Goal: Transaction & Acquisition: Purchase product/service

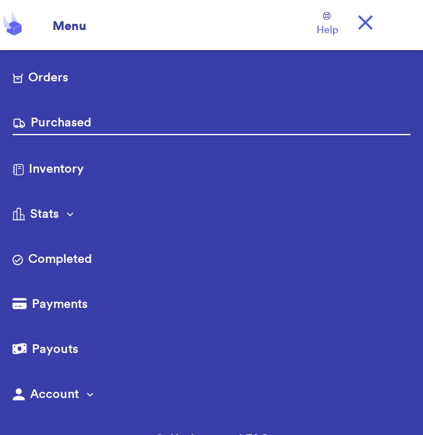
click at [66, 23] on div "Menu" at bounding box center [65, 22] width 41 height 25
click at [21, 18] on icon at bounding box center [12, 24] width 25 height 28
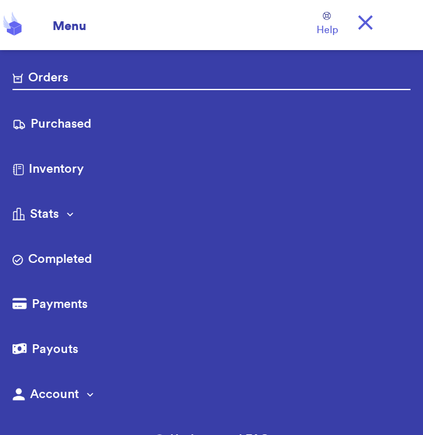
click at [63, 78] on link "Orders" at bounding box center [212, 79] width 398 height 21
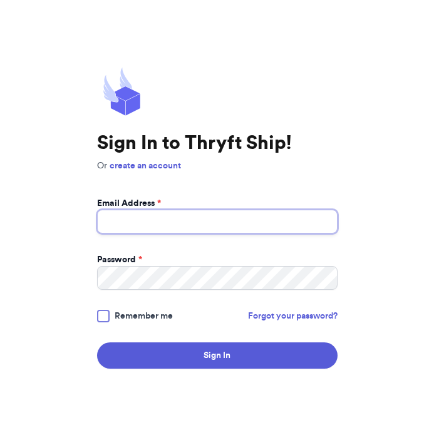
type input "laurendous@gmail.com"
click at [297, 225] on input "laurendous@gmail.com" at bounding box center [217, 222] width 240 height 24
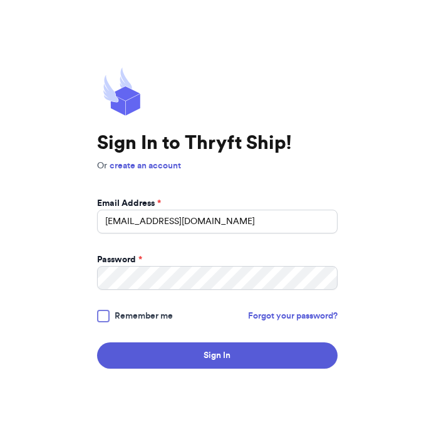
click at [205, 355] on button "Sign In" at bounding box center [217, 355] width 240 height 26
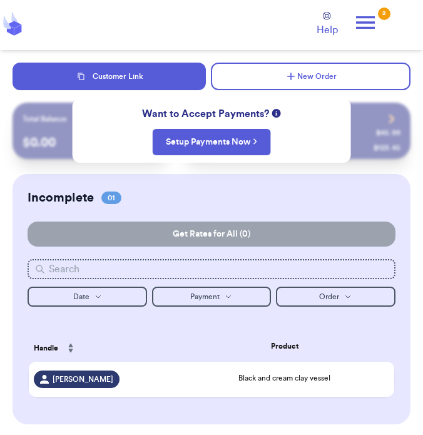
click at [357, 73] on button "New Order" at bounding box center [311, 77] width 200 height 28
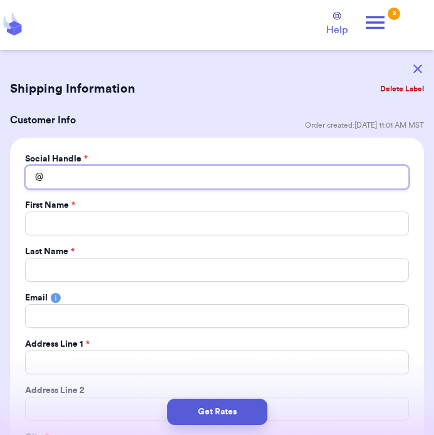
click at [295, 181] on input "Total Amount Paid" at bounding box center [217, 177] width 384 height 24
type input "P"
type input "Pi"
type input "Pic"
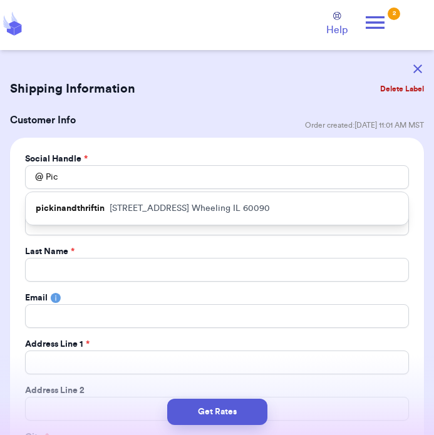
click at [230, 210] on p "155 Shadowbend Dr. Wheeling IL 60090" at bounding box center [190, 208] width 160 height 13
type input "pickinandthriftin"
type input "Pamela"
type input "Katzenberg"
type input "pkatzenberg@rocketmail.com"
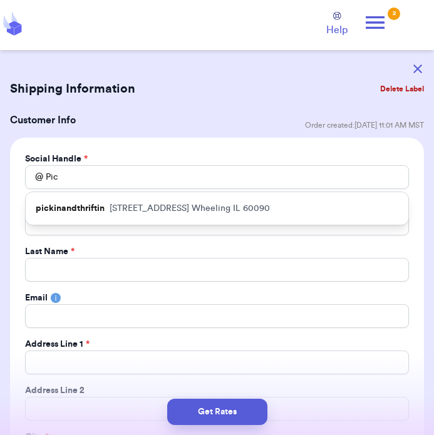
type input "155 Shadowbend Dr."
type input "Wheeling"
select select "IL"
type input "60090"
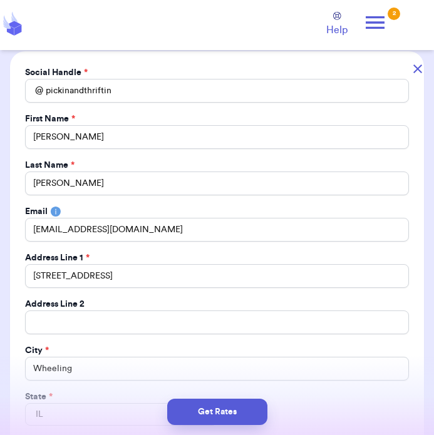
click at [230, 416] on button "Get Rates" at bounding box center [217, 412] width 100 height 26
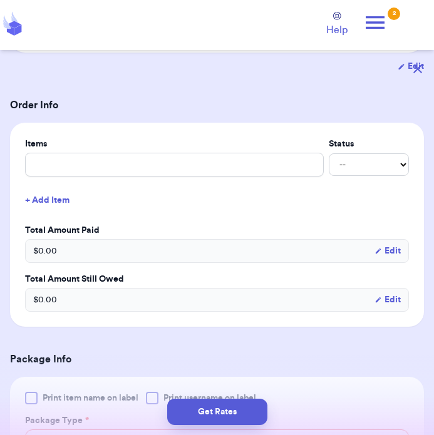
scroll to position [153, 0]
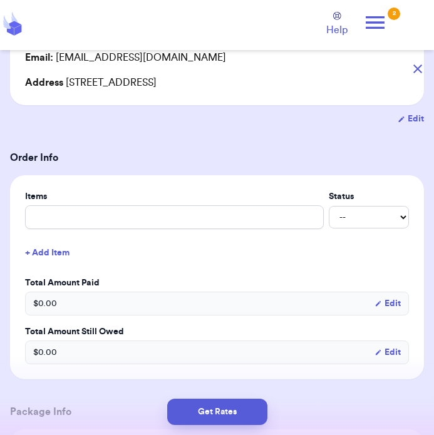
click at [263, 304] on div "$ 0.00 Edit" at bounding box center [217, 304] width 384 height 24
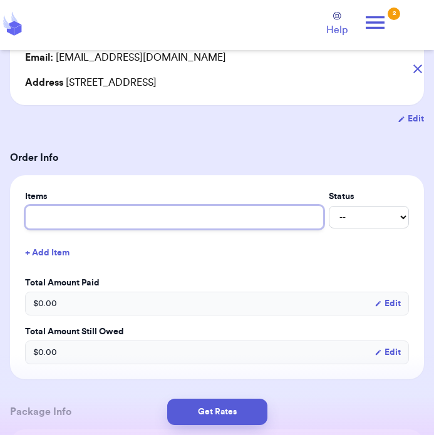
click at [272, 218] on input "text" at bounding box center [174, 217] width 299 height 24
type input "Costs"
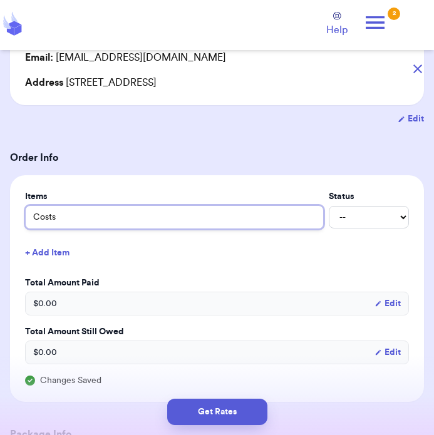
click at [293, 219] on input "Costs" at bounding box center [174, 217] width 299 height 24
click at [275, 218] on input "Costs" at bounding box center [174, 217] width 299 height 24
click at [274, 219] on input "Costs" at bounding box center [174, 217] width 299 height 24
click at [260, 220] on input "Costs" at bounding box center [174, 217] width 299 height 24
type input "Cost"
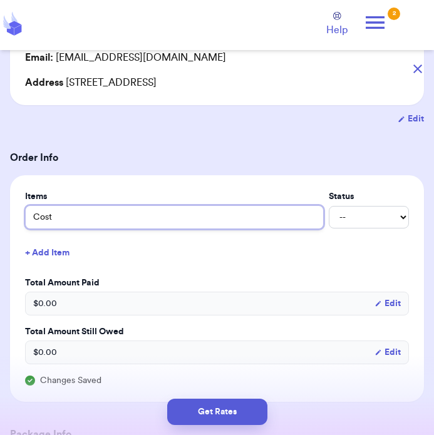
type input "Cos"
type input "Co"
type input "C"
type input "Hosts"
type input "Ghosts"
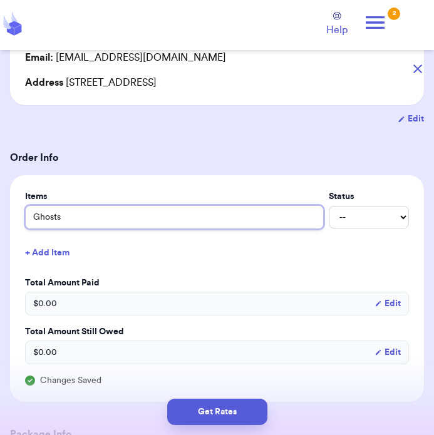
type input "Ghosts"
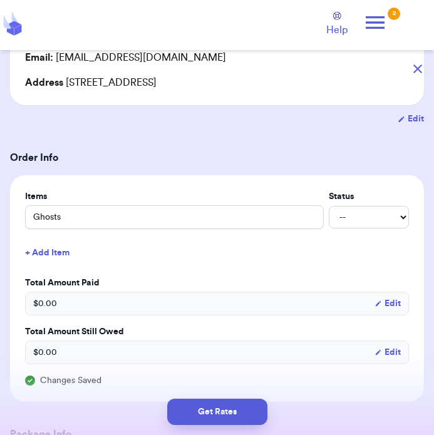
click at [359, 159] on h3 "Order Info" at bounding box center [217, 157] width 414 height 15
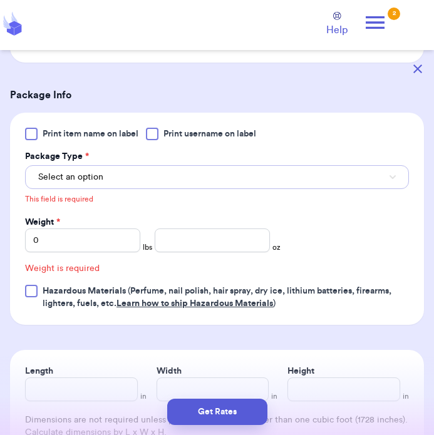
click at [261, 184] on button "Select an option" at bounding box center [217, 177] width 384 height 24
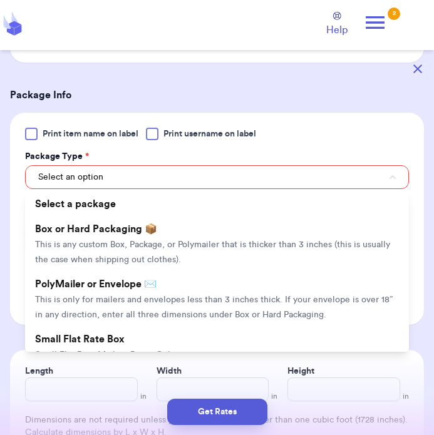
click at [195, 241] on span "This is any custom Box, Package, or Polymailer that is thicker than 3 inches (t…" at bounding box center [212, 252] width 355 height 24
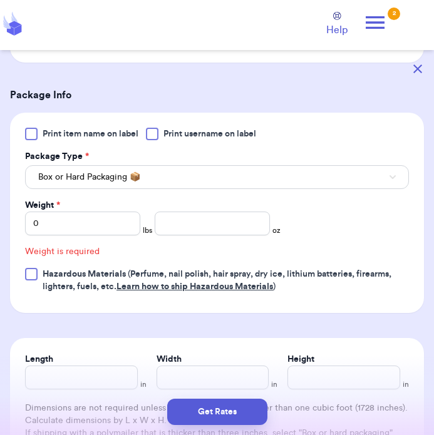
scroll to position [498, 0]
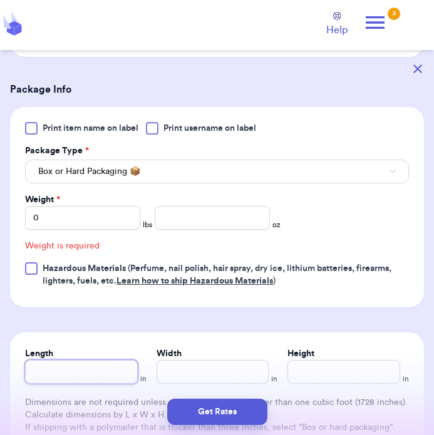
click at [92, 374] on input "Length" at bounding box center [81, 372] width 113 height 24
type input "3"
click at [235, 377] on input "Width *" at bounding box center [212, 372] width 113 height 24
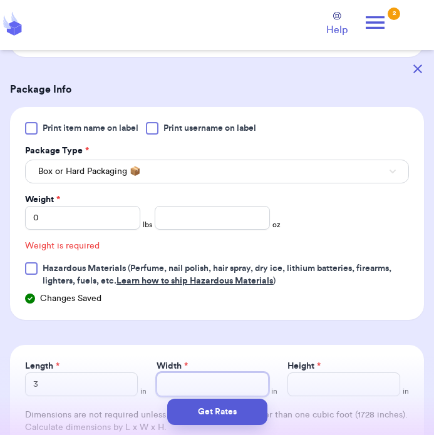
type input "1"
type input "11"
click at [300, 387] on input "Height *" at bounding box center [343, 384] width 113 height 24
type input "1"
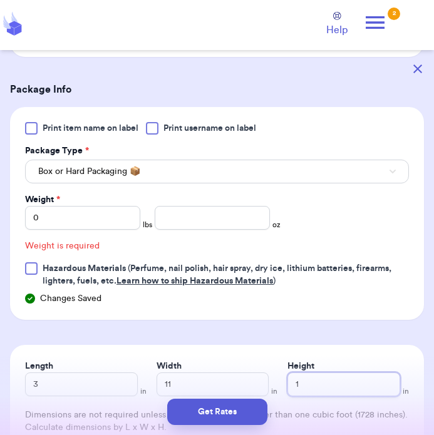
type input "13"
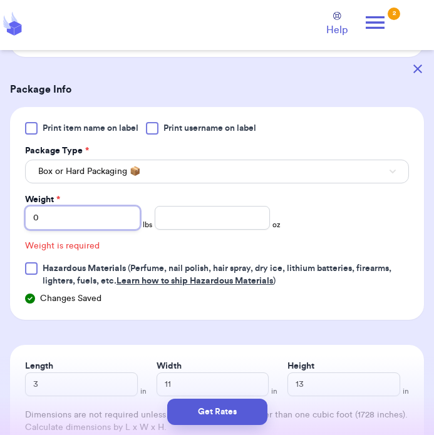
click at [105, 223] on input "0" at bounding box center [82, 218] width 115 height 24
type input "01"
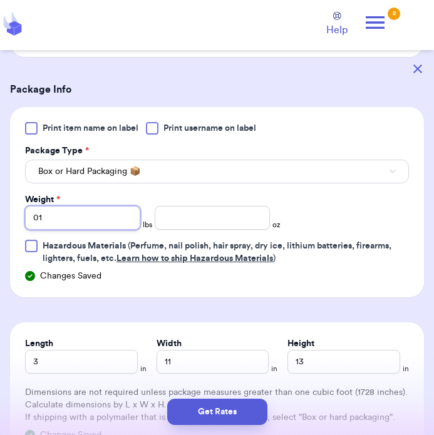
type input "01"
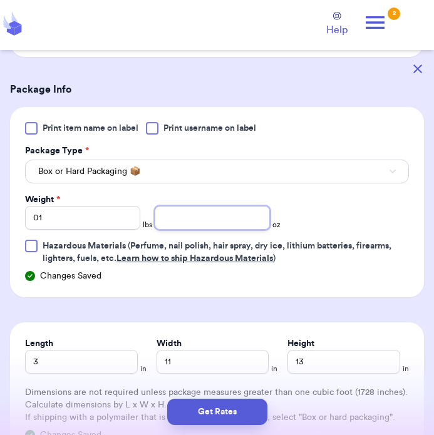
click at [226, 220] on input "number" at bounding box center [212, 218] width 115 height 24
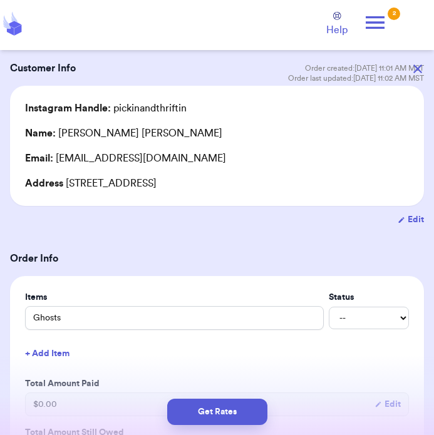
scroll to position [51, 0]
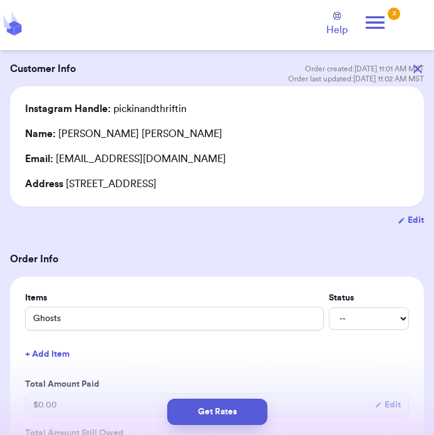
type input "8"
click at [235, 412] on button "Get Rates" at bounding box center [217, 412] width 100 height 26
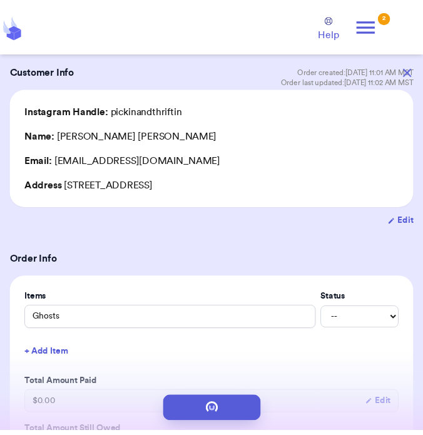
scroll to position [0, 0]
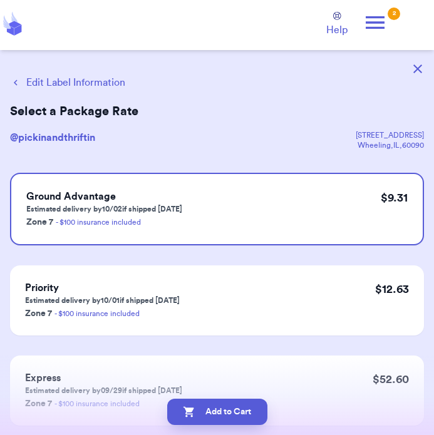
click at [240, 411] on button "Add to Cart" at bounding box center [217, 412] width 100 height 26
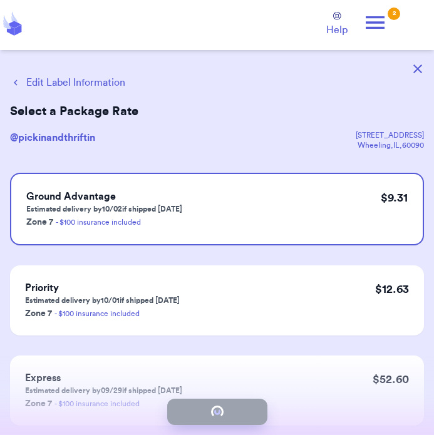
checkbox input "true"
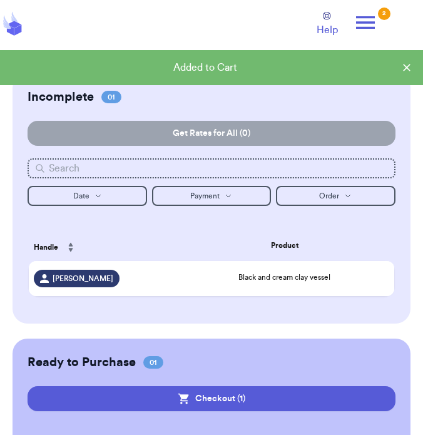
scroll to position [106, 0]
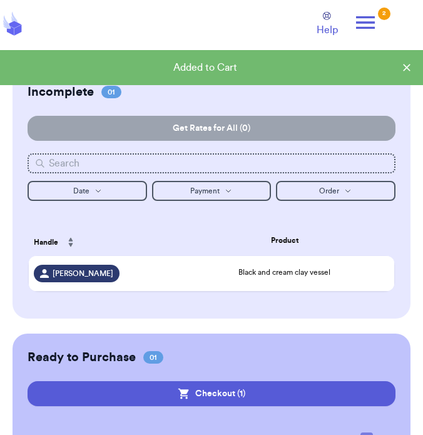
click at [262, 272] on span "Black and cream clay vessel" at bounding box center [284, 272] width 92 height 8
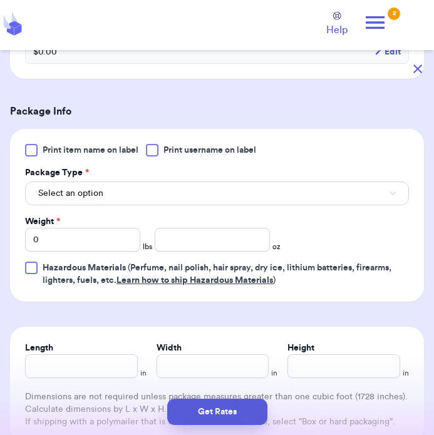
scroll to position [457, 0]
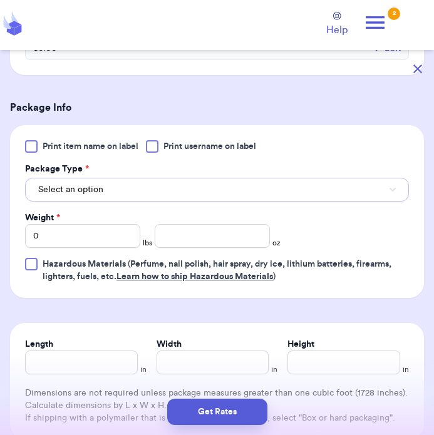
click at [161, 197] on button "Select an option" at bounding box center [217, 190] width 384 height 24
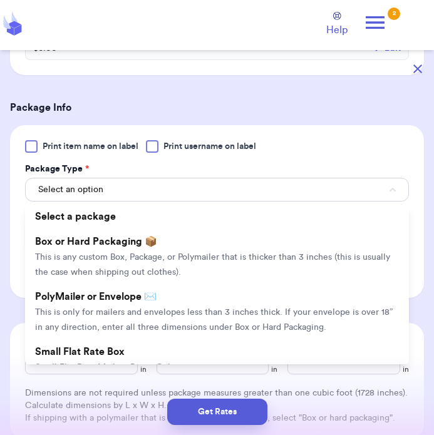
click at [140, 223] on li "Select a package" at bounding box center [217, 216] width 384 height 25
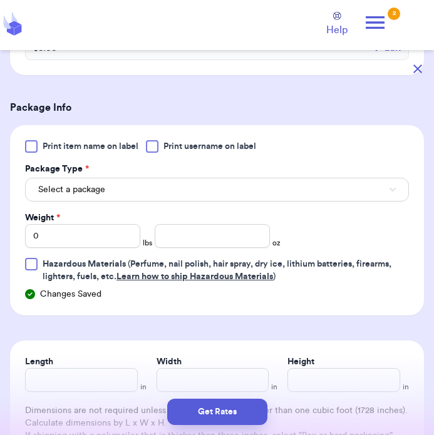
click at [137, 262] on span "Hazardous Materials (Perfume, nail polish, hair spray, dry ice, lithium batteri…" at bounding box center [217, 270] width 349 height 21
click at [0, 0] on input "Hazardous Materials (Perfume, nail polish, hair spray, dry ice, lithium batteri…" at bounding box center [0, 0] width 0 height 0
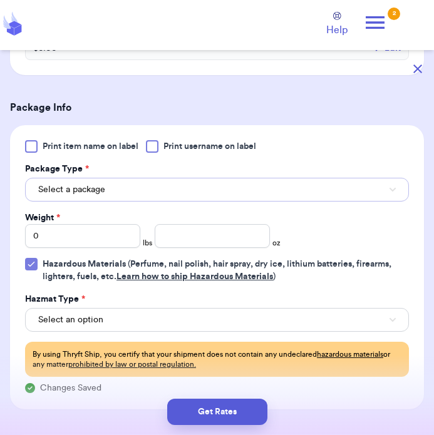
click at [156, 180] on button "Select a package" at bounding box center [217, 190] width 384 height 24
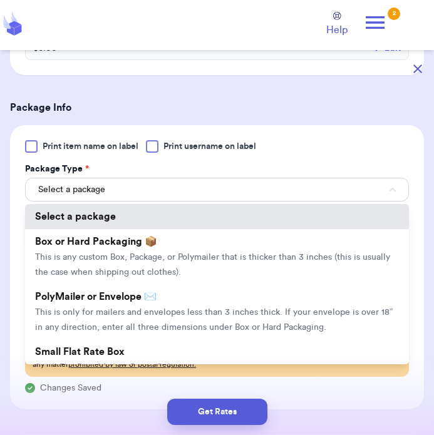
click at [131, 240] on span "Box or Hard Packaging 📦" at bounding box center [96, 242] width 122 height 10
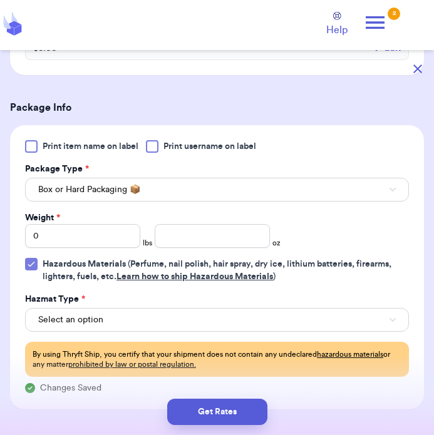
click at [83, 264] on span "Hazardous Materials" at bounding box center [84, 264] width 83 height 9
click at [0, 0] on input "Hazardous Materials (Perfume, nail polish, hair spray, dry ice, lithium batteri…" at bounding box center [0, 0] width 0 height 0
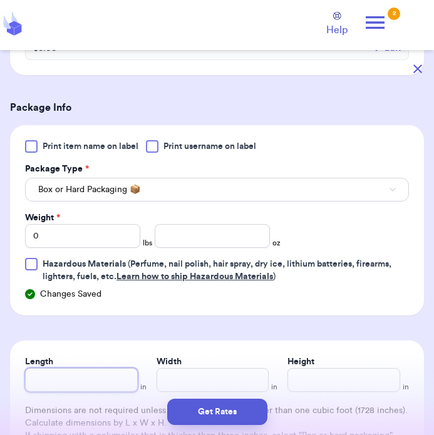
click at [106, 374] on input "Length" at bounding box center [81, 380] width 113 height 24
type input "8"
click at [236, 378] on input "Width *" at bounding box center [212, 380] width 113 height 24
type input "1"
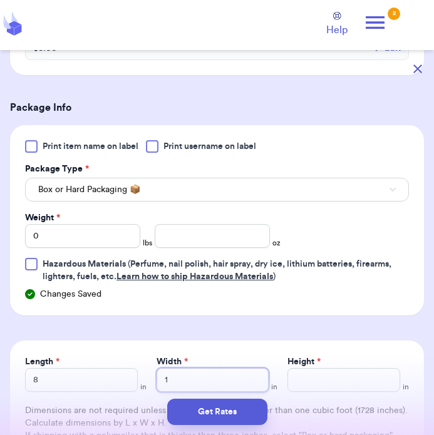
type input "10"
type input "10.5"
click at [279, 391] on div "Get Rates" at bounding box center [217, 412] width 434 height 46
click at [356, 377] on input "Height *" at bounding box center [343, 380] width 113 height 24
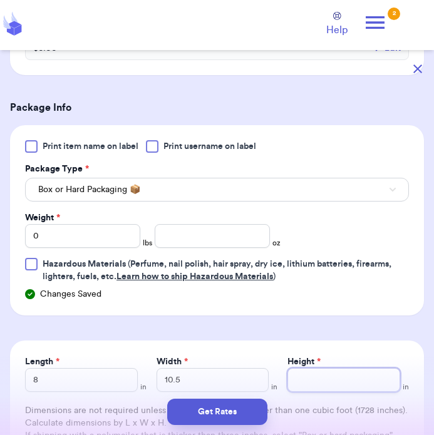
type input "3"
type input "1"
type input "13"
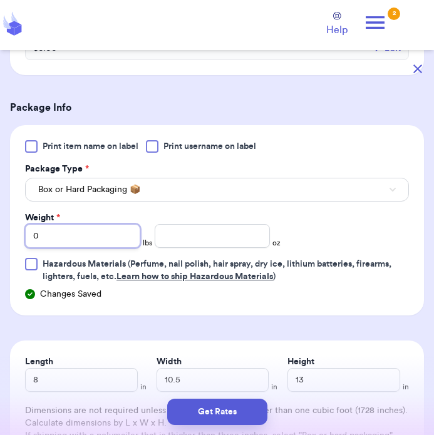
click at [111, 238] on input "0" at bounding box center [82, 236] width 115 height 24
type input "02"
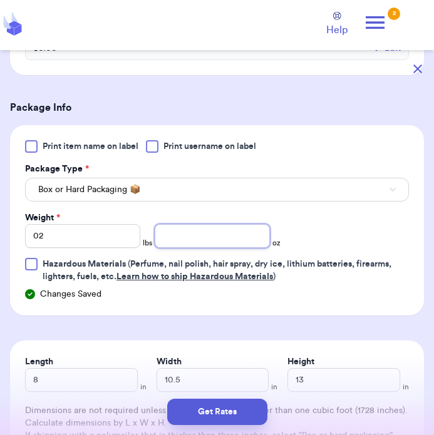
click at [220, 239] on input "number" at bounding box center [212, 236] width 115 height 24
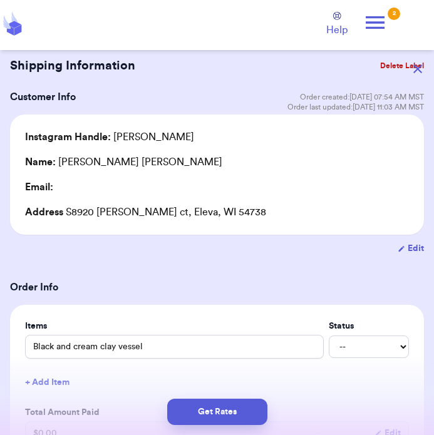
scroll to position [23, 0]
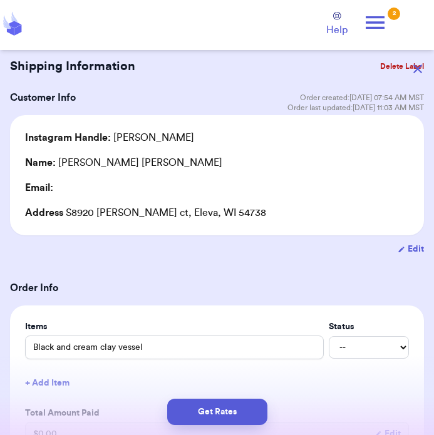
type input "15"
click at [235, 414] on button "Get Rates" at bounding box center [217, 412] width 100 height 26
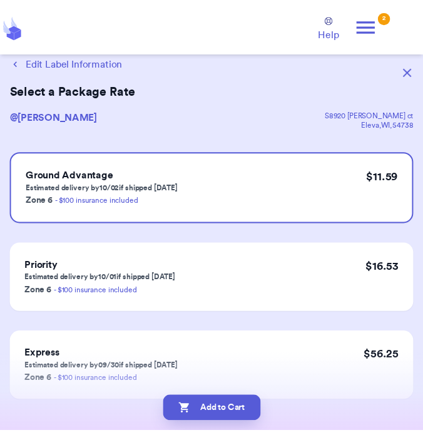
scroll to position [0, 0]
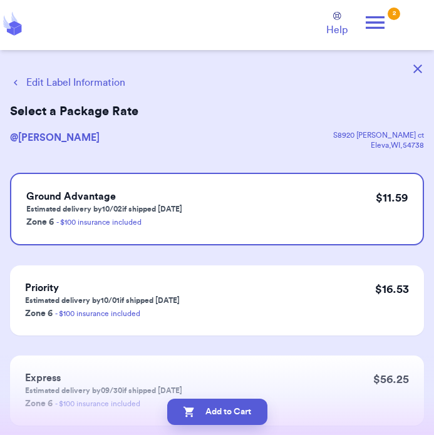
click at [240, 414] on button "Add to Cart" at bounding box center [217, 412] width 100 height 26
checkbox input "true"
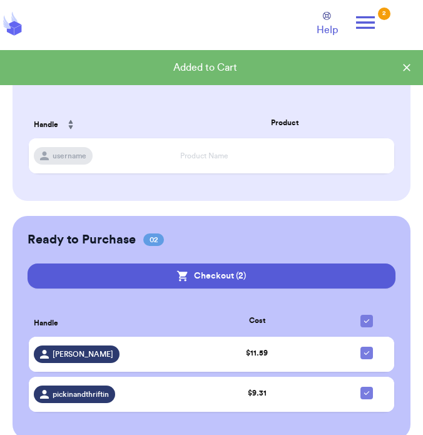
scroll to position [243, 0]
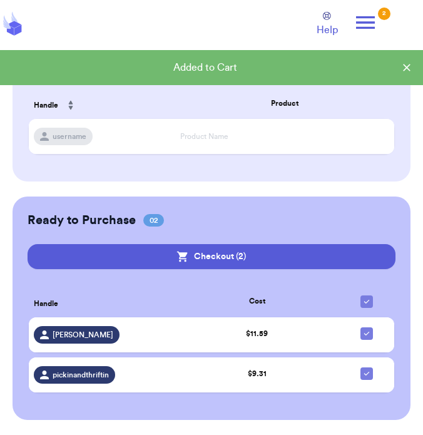
click at [355, 254] on button "Checkout ( 2 )" at bounding box center [211, 256] width 367 height 25
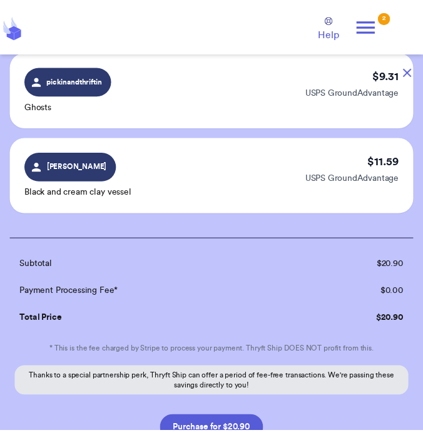
scroll to position [177, 0]
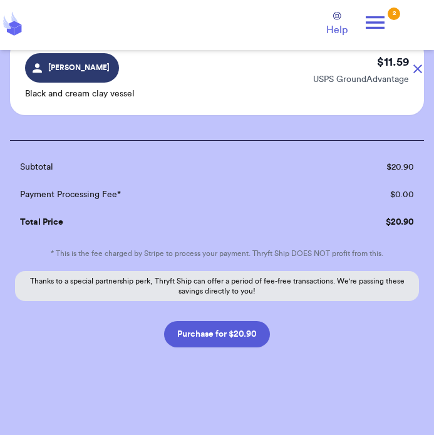
click at [245, 334] on button "Purchase for $20.90" at bounding box center [217, 334] width 106 height 26
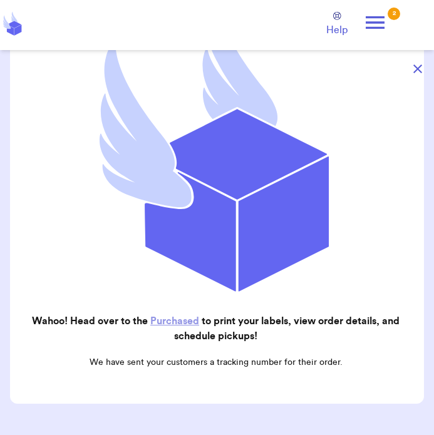
click at [180, 316] on link "Purchased" at bounding box center [174, 321] width 49 height 10
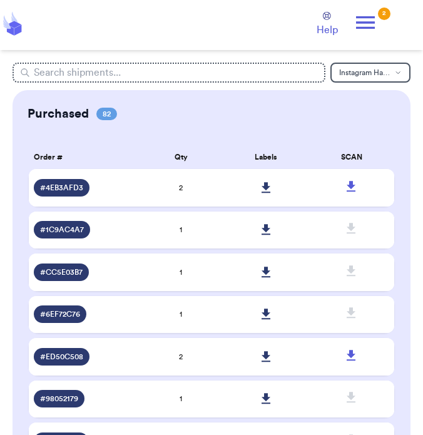
click at [266, 190] on icon at bounding box center [266, 187] width 9 height 11
